Goal: Find specific page/section: Find specific page/section

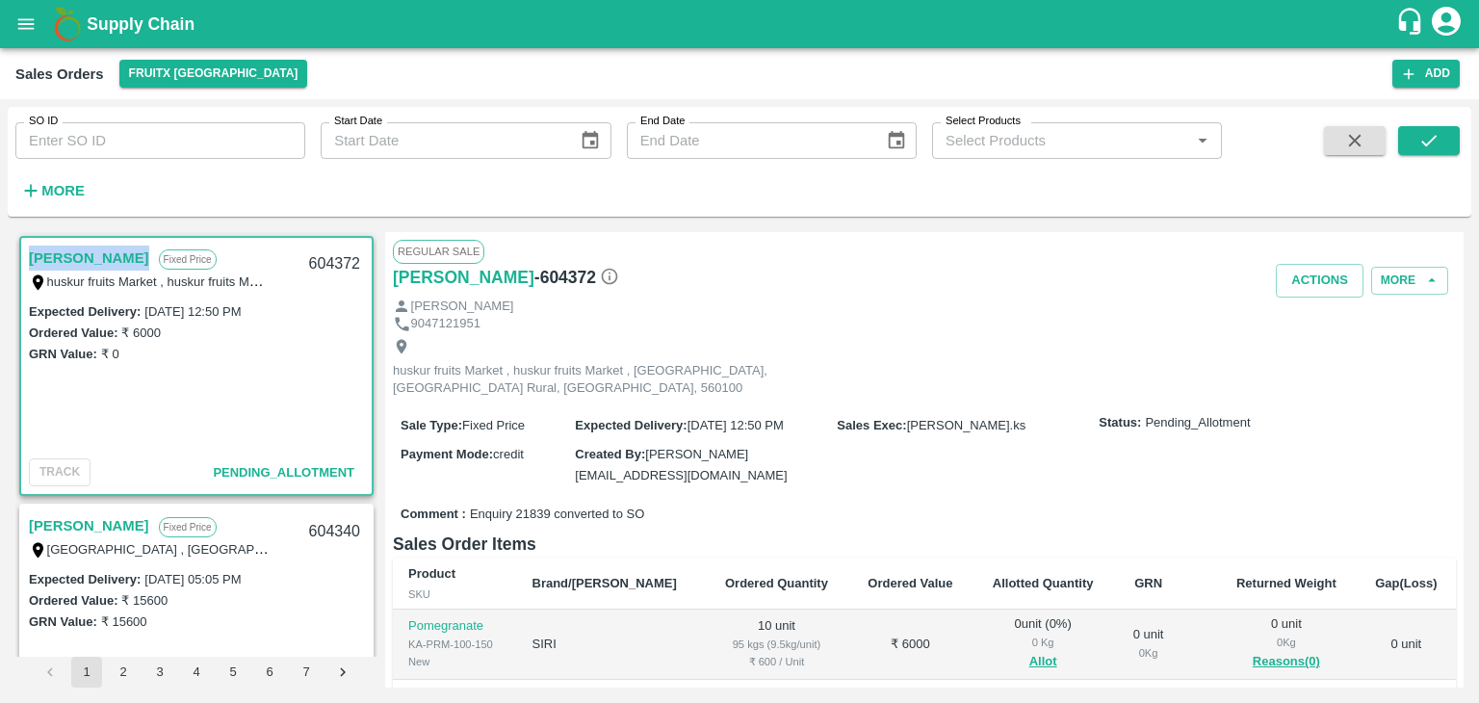
drag, startPoint x: 28, startPoint y: 254, endPoint x: 179, endPoint y: 263, distance: 151.4
click at [179, 263] on div "[PERSON_NAME] Fixed Price" at bounding box center [163, 257] width 269 height 25
copy link "[PERSON_NAME]"
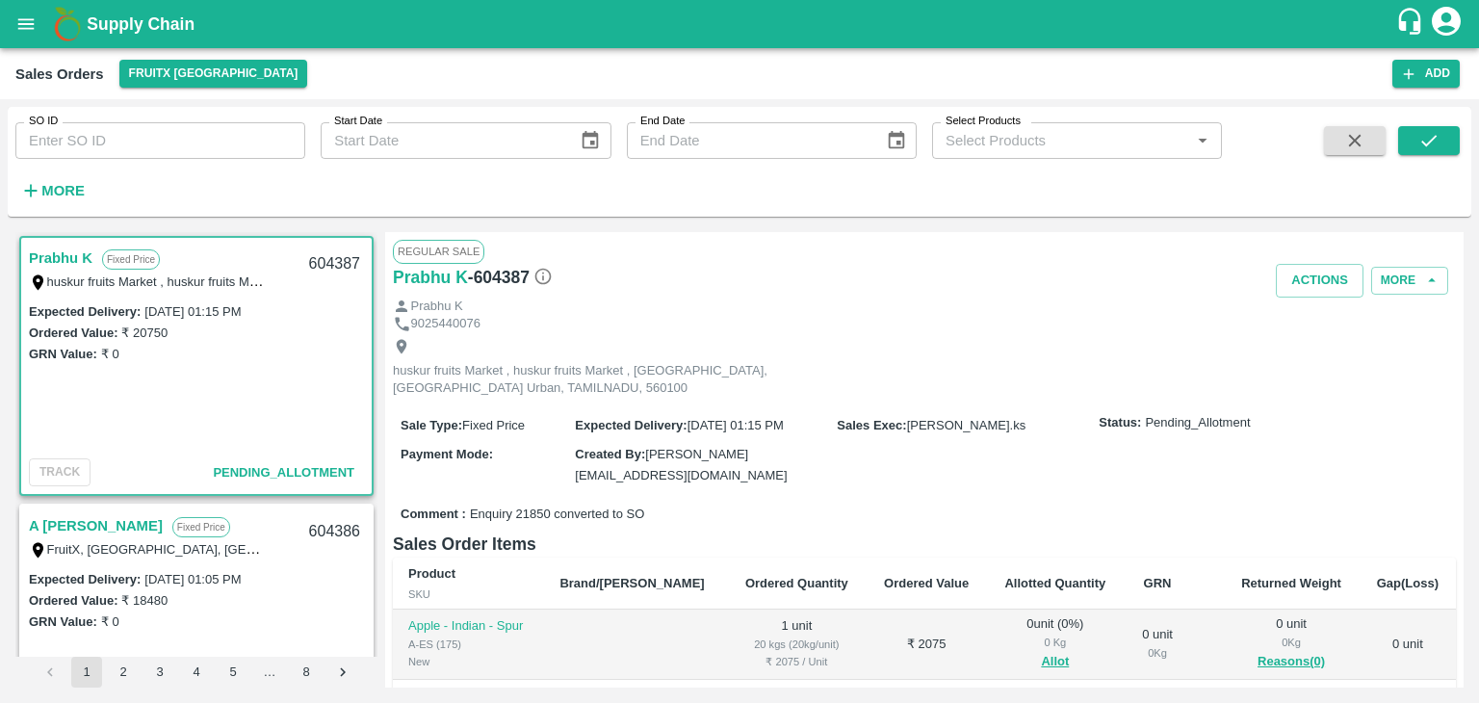
click at [83, 2] on div "Supply Chain" at bounding box center [739, 24] width 1479 height 48
